Goal: Information Seeking & Learning: Learn about a topic

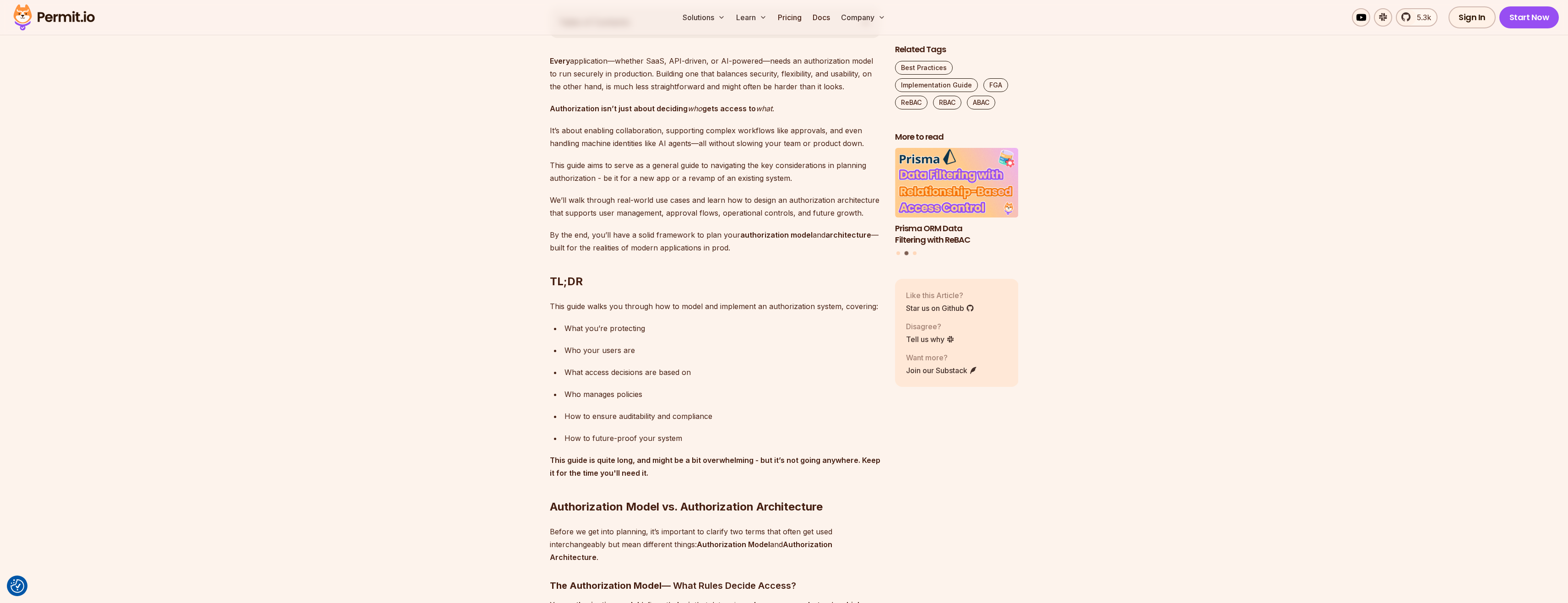
scroll to position [534, 0]
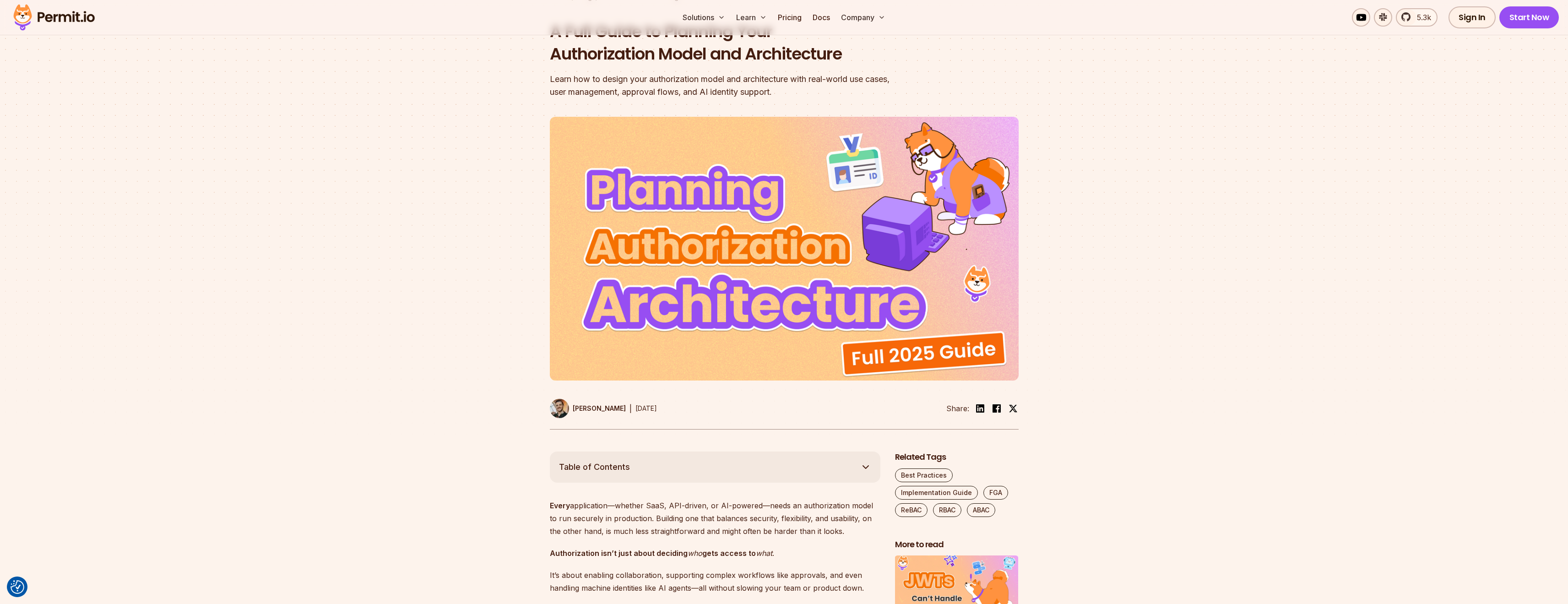
scroll to position [0, 0]
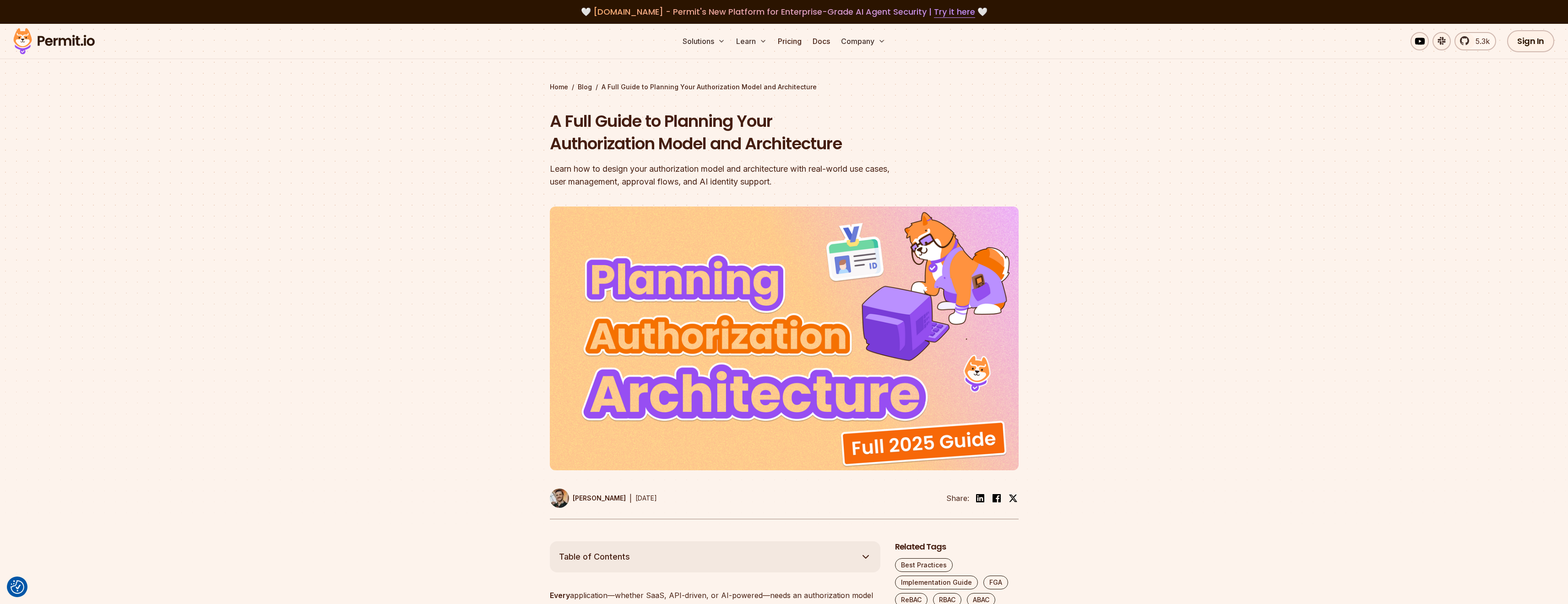
click at [1041, 203] on section "Home / Blog / A Full Guide to Planning Your Authorization Model and Architectur…" at bounding box center [784, 283] width 1568 height 518
click at [359, 281] on div at bounding box center [784, 373] width 1568 height 337
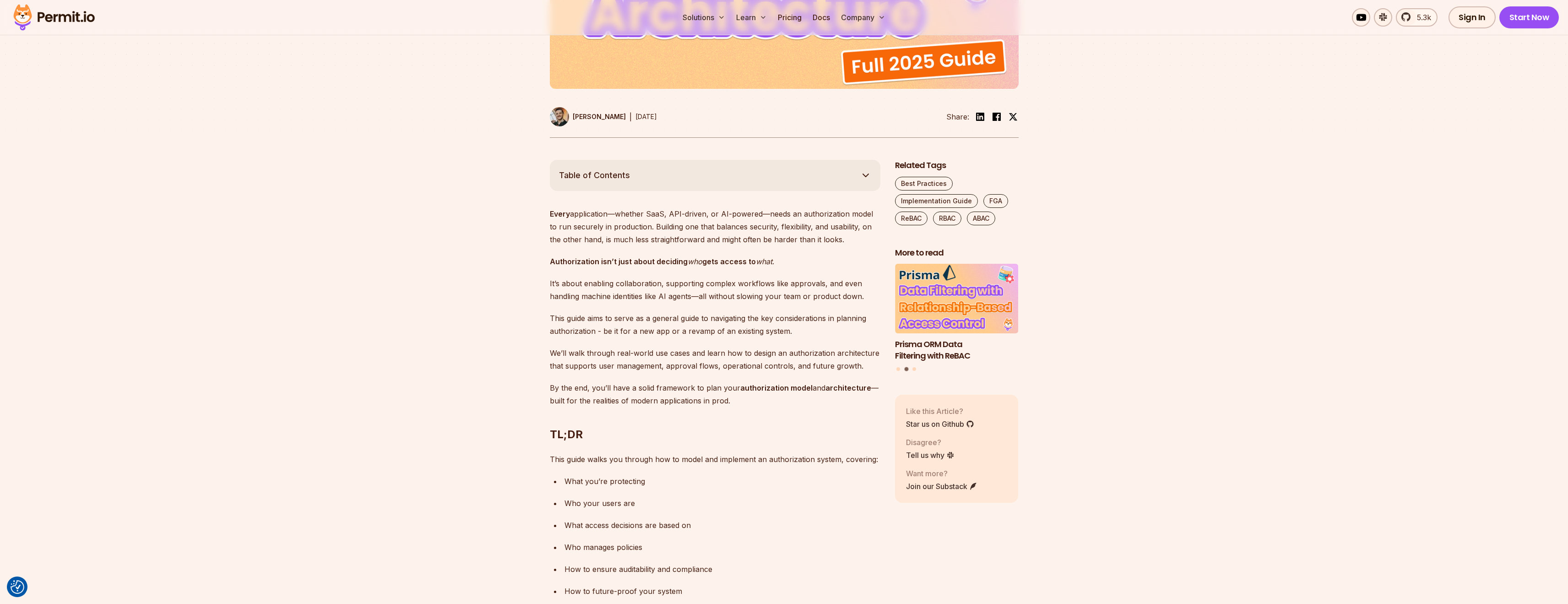
scroll to position [611, 0]
